Goal: Transaction & Acquisition: Purchase product/service

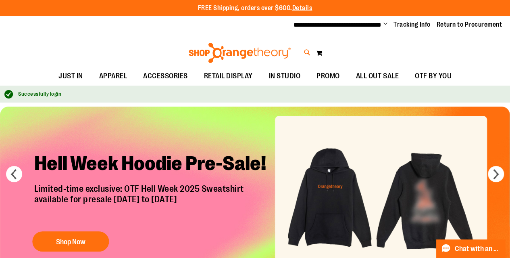
click at [306, 50] on icon at bounding box center [307, 52] width 7 height 9
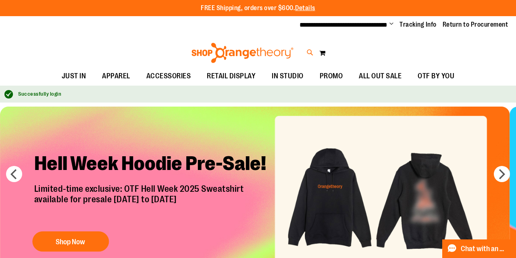
type input "********"
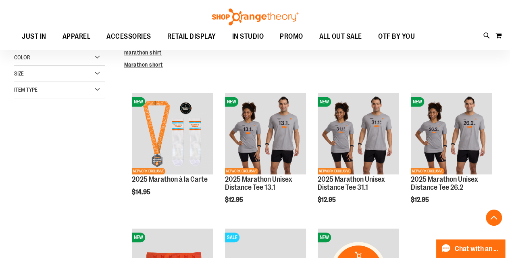
scroll to position [199, 0]
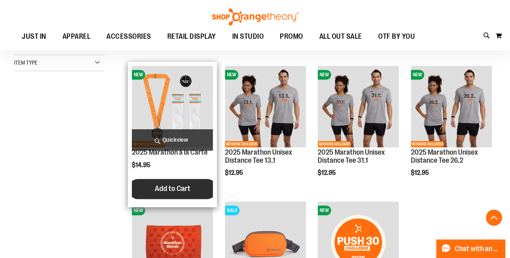
click at [173, 189] on span "Add to Cart" at bounding box center [172, 188] width 35 height 9
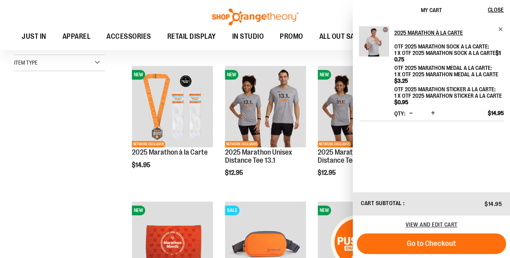
click at [432, 113] on span "Increase product quantity" at bounding box center [433, 113] width 4 height 8
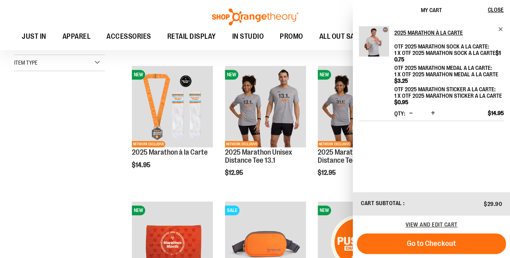
click at [432, 113] on span "Increase product quantity" at bounding box center [433, 113] width 4 height 8
click at [434, 223] on span "View and edit cart" at bounding box center [432, 224] width 52 height 6
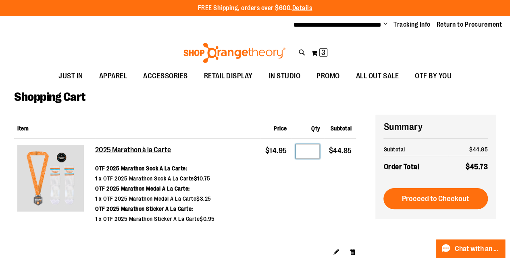
click at [312, 150] on input "*" at bounding box center [307, 151] width 24 height 15
type input "**"
click at [326, 197] on td "$44.85" at bounding box center [340, 193] width 32 height 108
click at [301, 51] on icon at bounding box center [302, 52] width 7 height 9
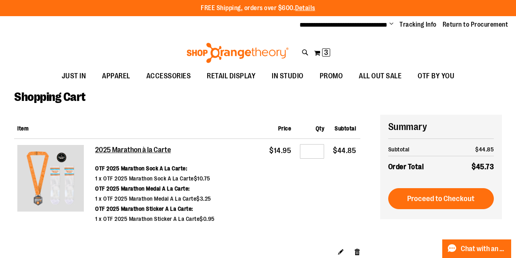
click at [159, 45] on input "Search" at bounding box center [258, 45] width 408 height 27
type input "********"
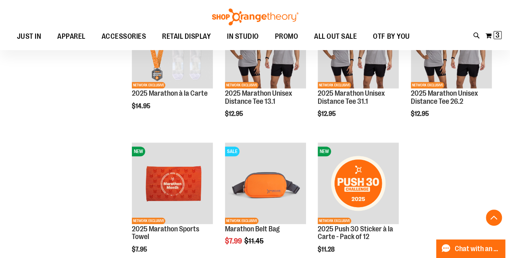
scroll to position [275, 0]
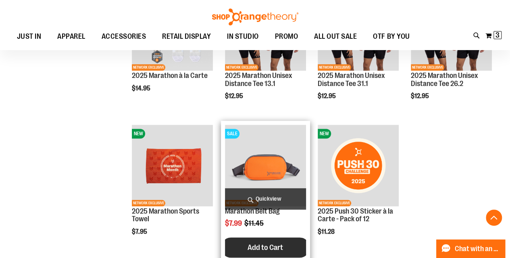
click at [261, 246] on span "Add to Cart" at bounding box center [265, 247] width 35 height 9
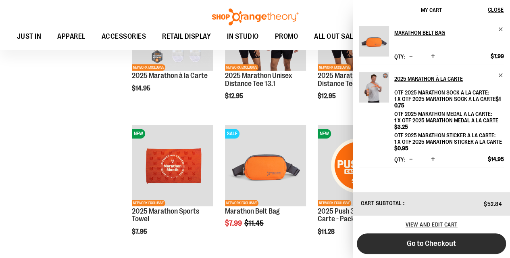
click at [454, 243] on span "Go to Checkout" at bounding box center [431, 243] width 49 height 9
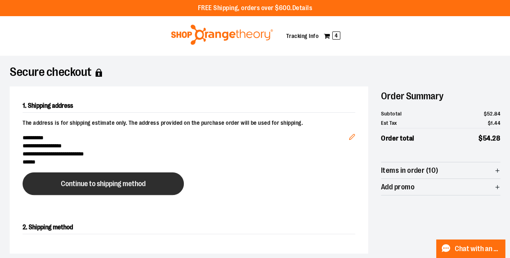
click at [134, 186] on span "Continue to shipping method" at bounding box center [103, 184] width 85 height 8
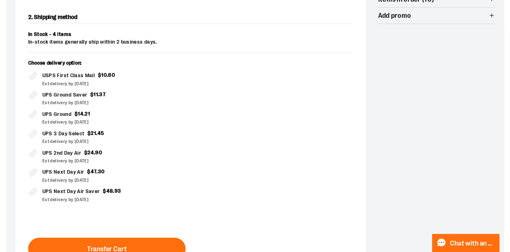
scroll to position [215, 0]
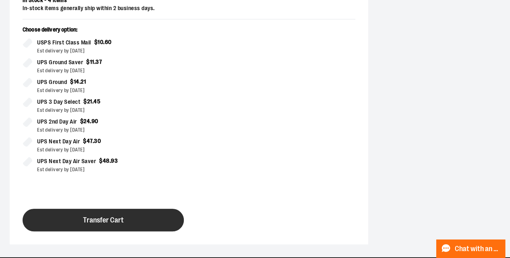
click at [113, 216] on span "Transfer Cart" at bounding box center [103, 220] width 41 height 8
